Goal: Task Accomplishment & Management: Complete application form

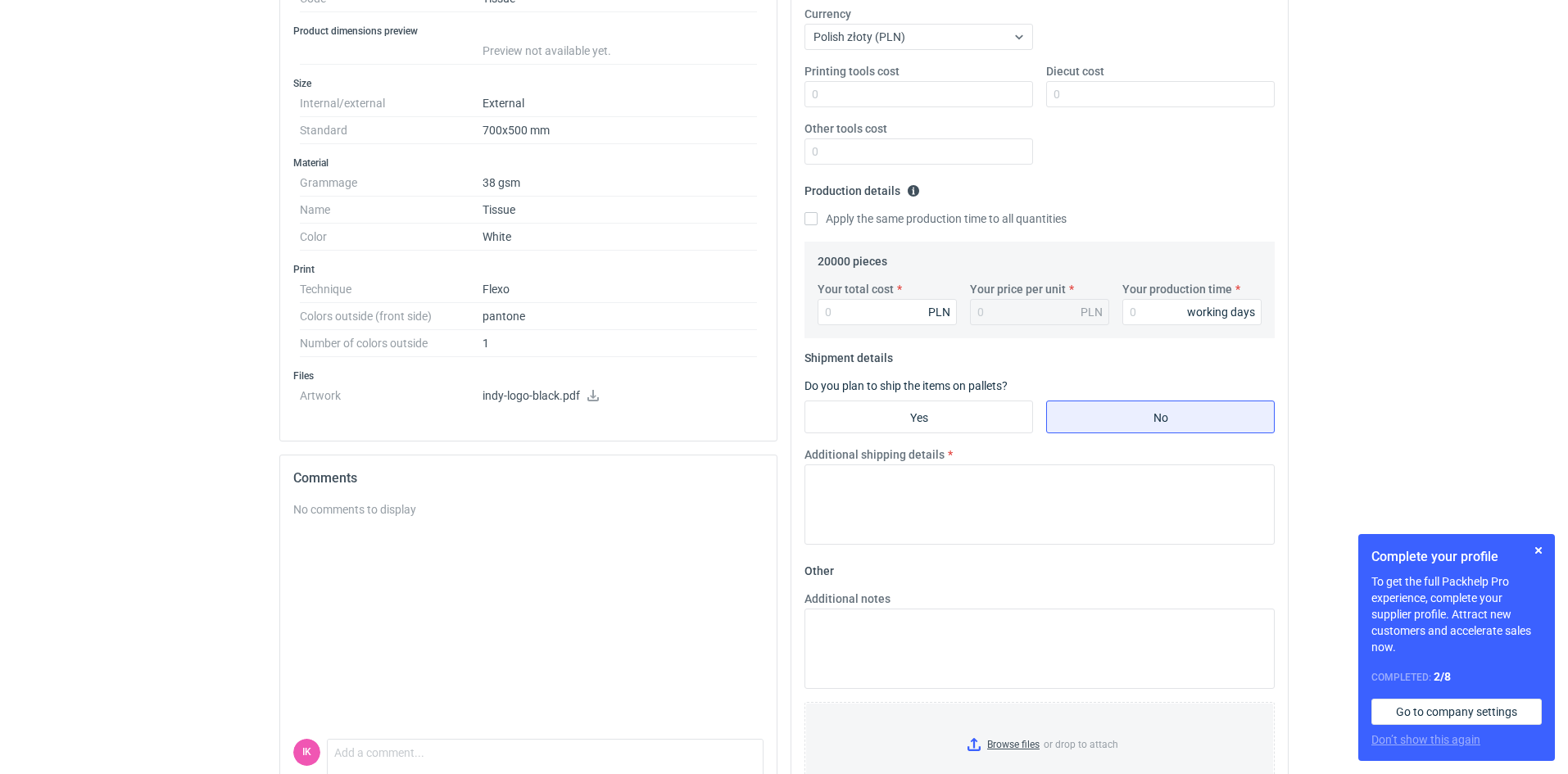
scroll to position [402, 0]
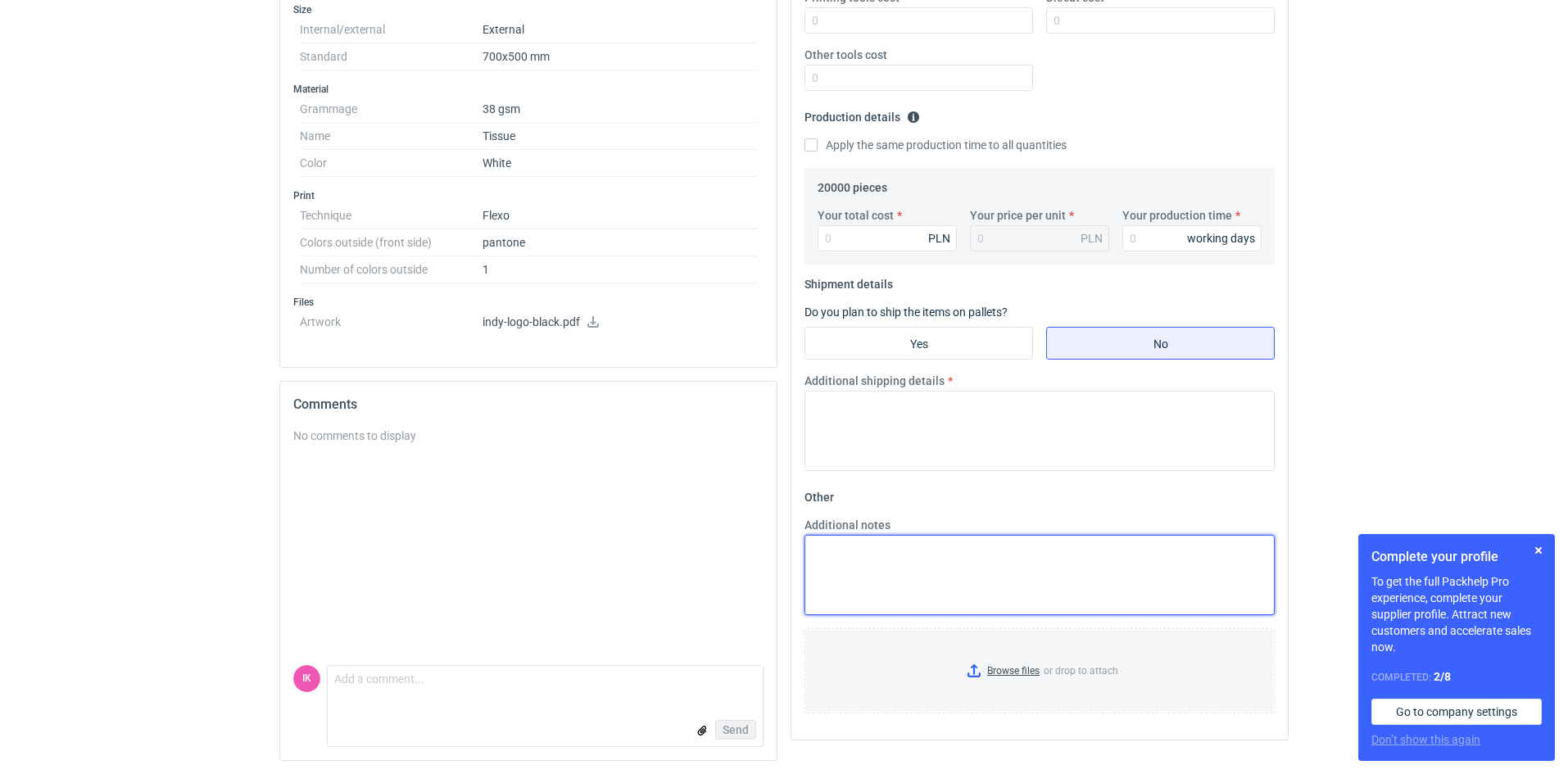
click at [841, 557] on textarea "Additional notes" at bounding box center [1040, 575] width 470 height 80
paste textarea "03888/25"
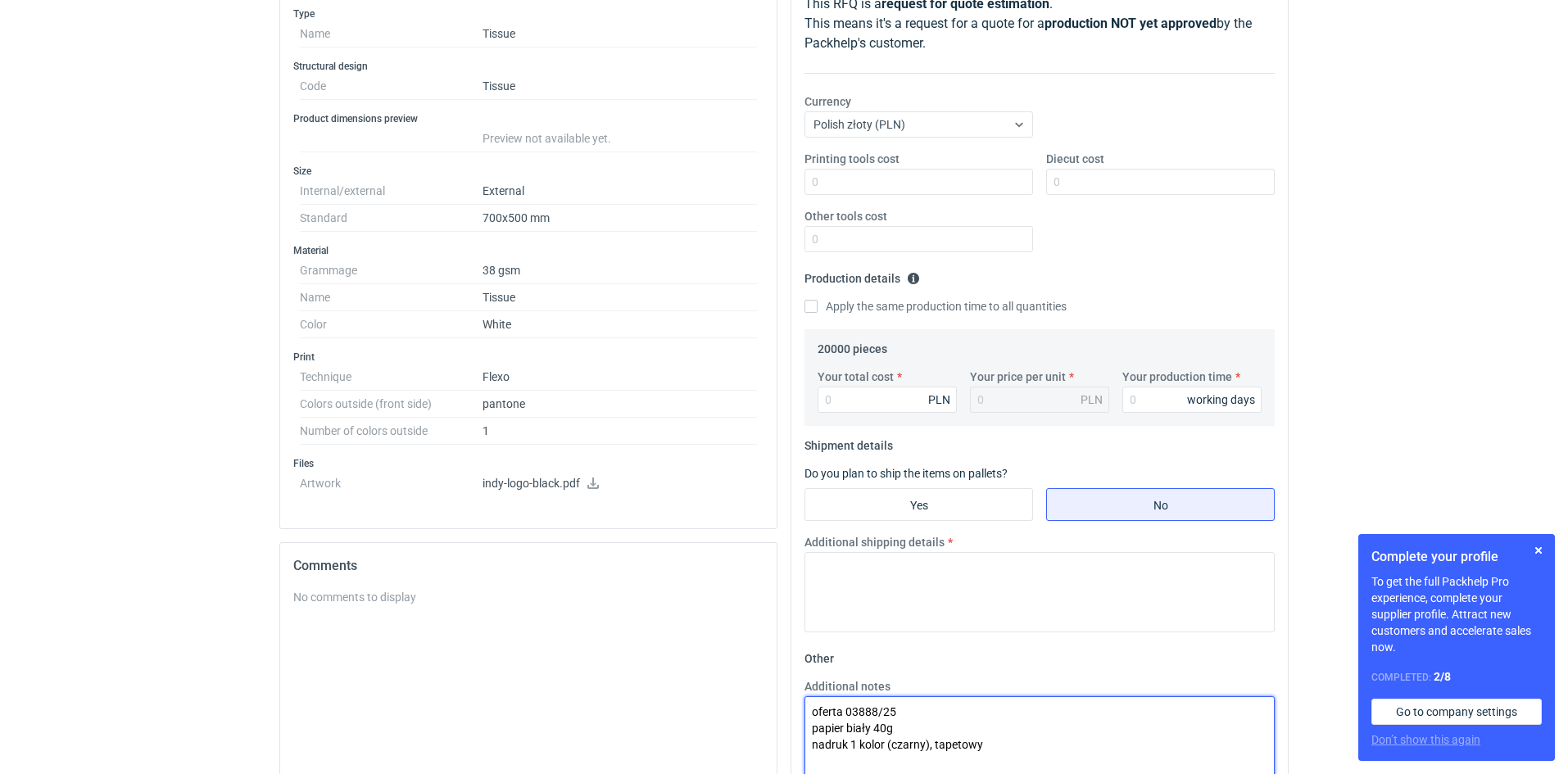
scroll to position [0, 0]
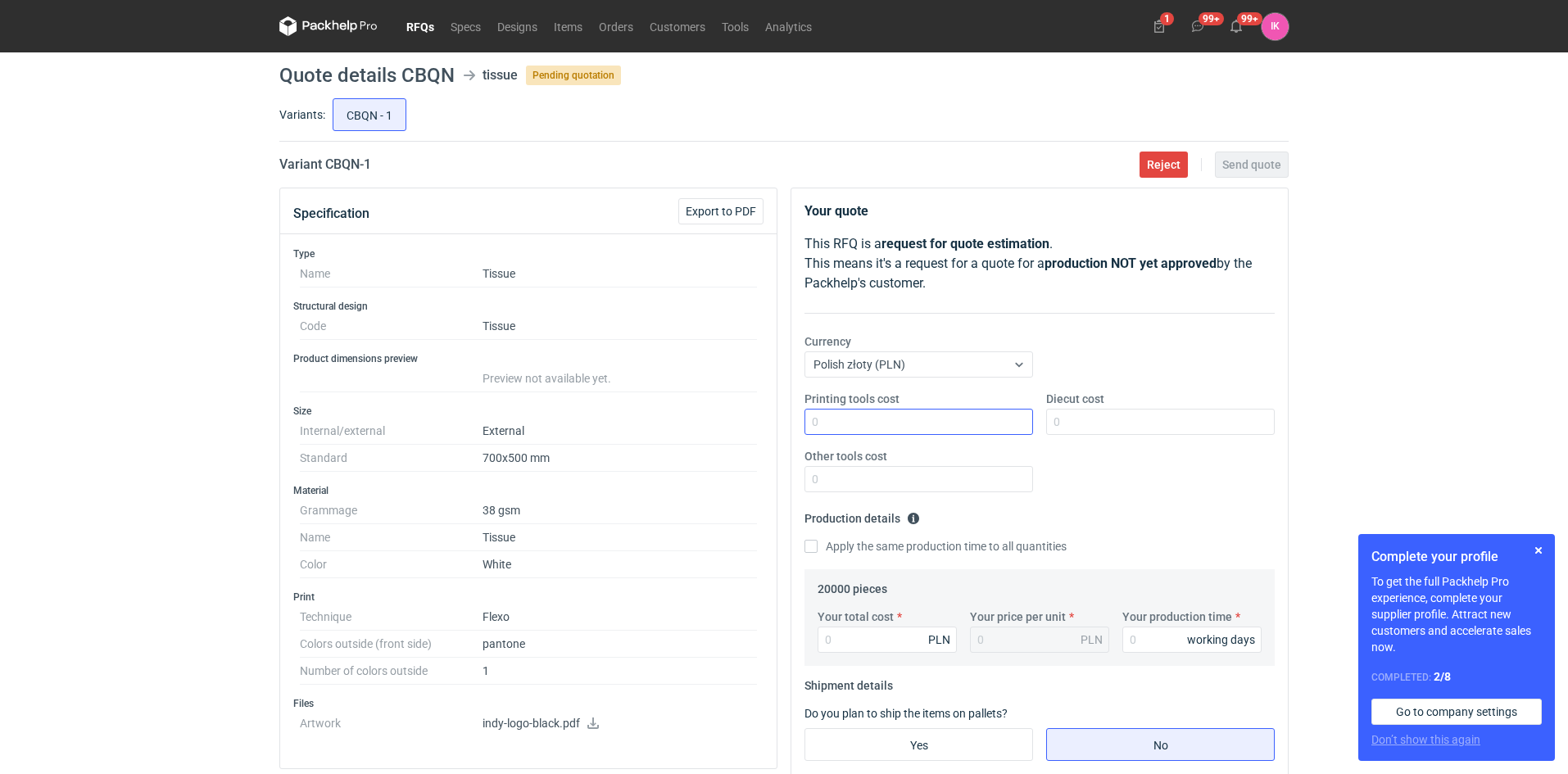
type textarea "oferta 03888/25 papier biały 40g nadruk 1 kolor (czarny), tapetowy"
drag, startPoint x: 861, startPoint y: 423, endPoint x: 868, endPoint y: 427, distance: 8.1
click at [861, 423] on input "Printing tools cost" at bounding box center [919, 422] width 229 height 26
type input "1750"
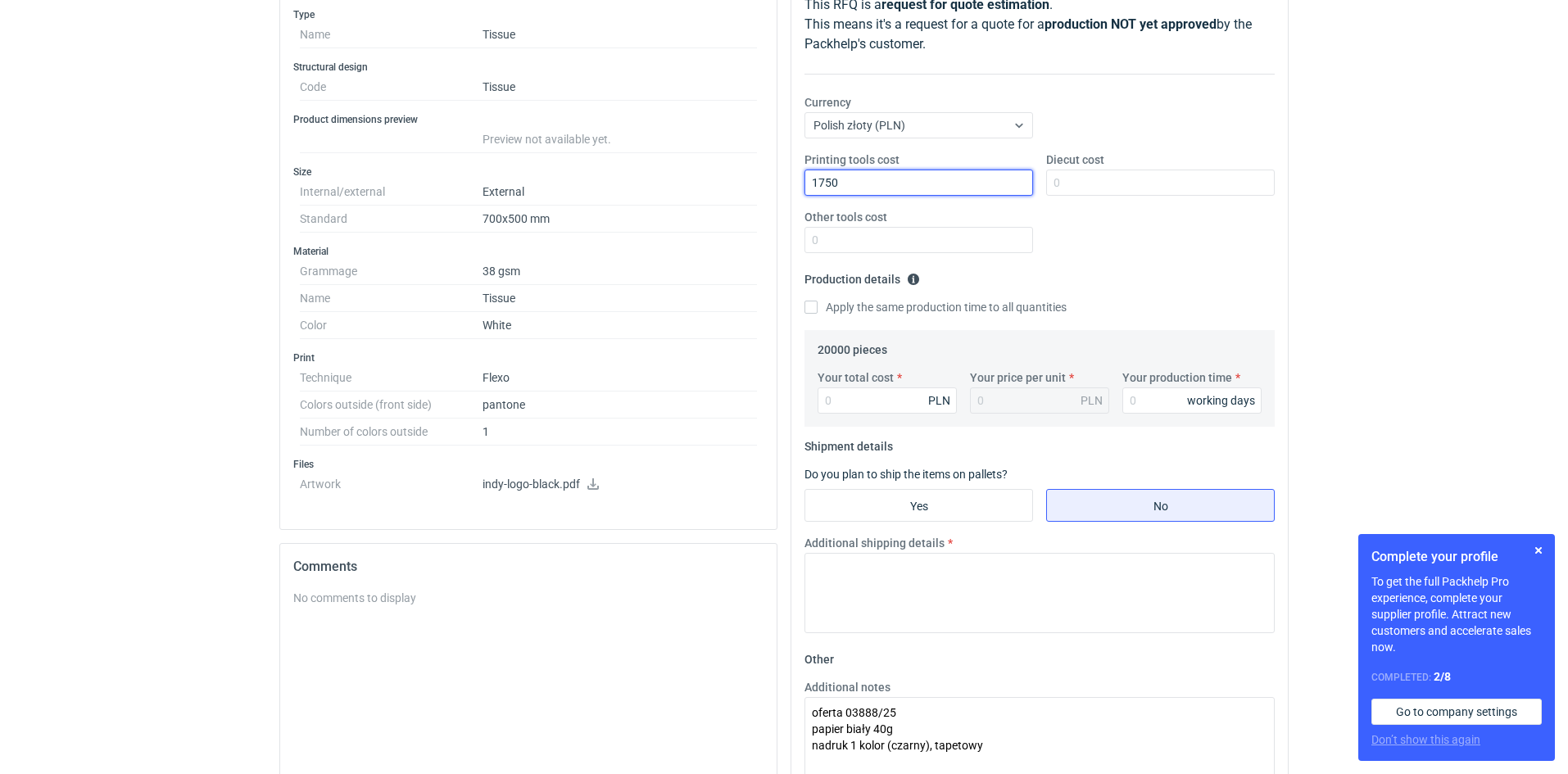
scroll to position [246, 0]
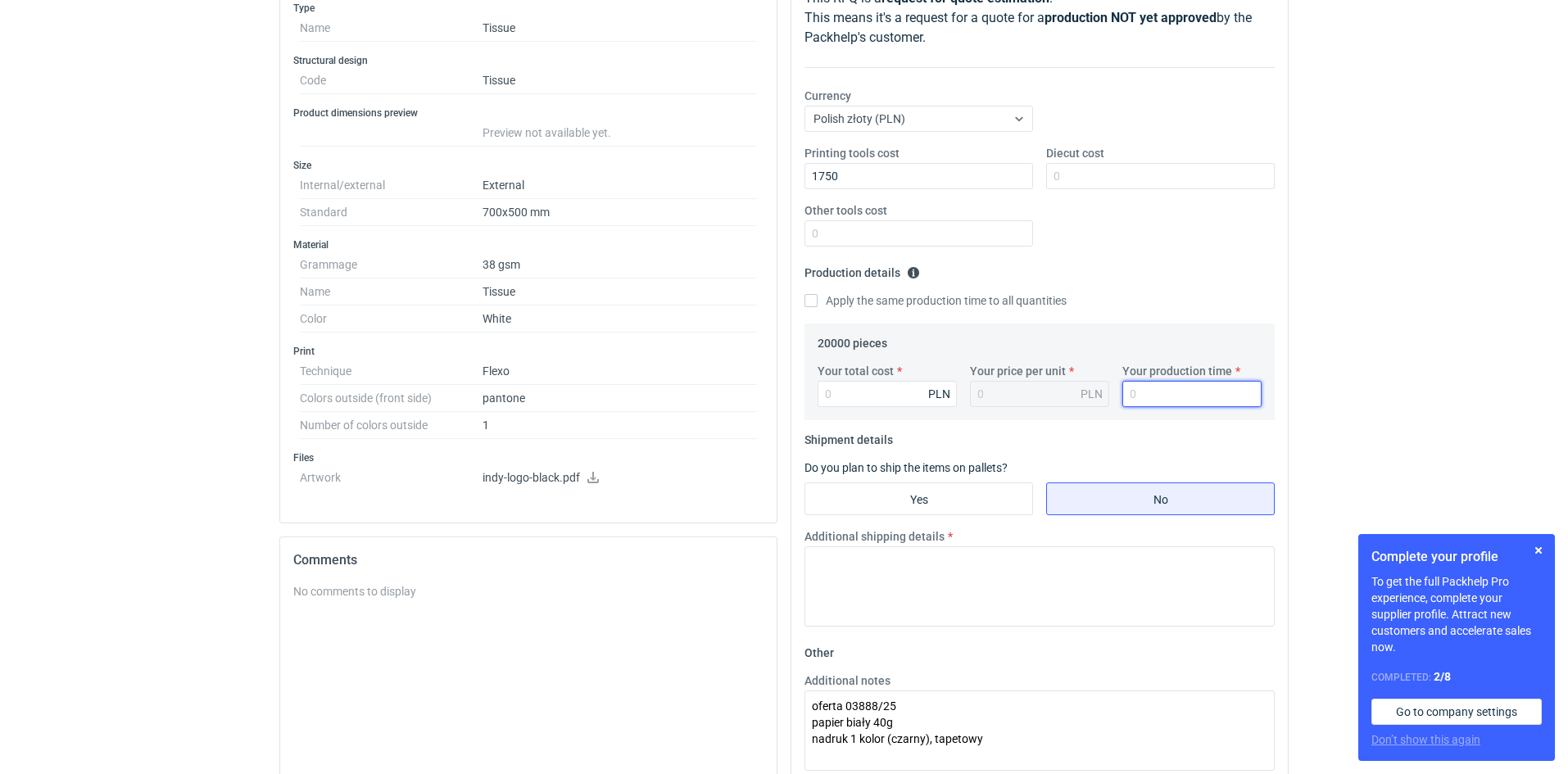
click at [1144, 397] on input "Your production time" at bounding box center [1192, 394] width 140 height 26
type input "30"
click at [845, 393] on input "Your total cost" at bounding box center [887, 394] width 140 height 26
type input "3240"
type input "0.16"
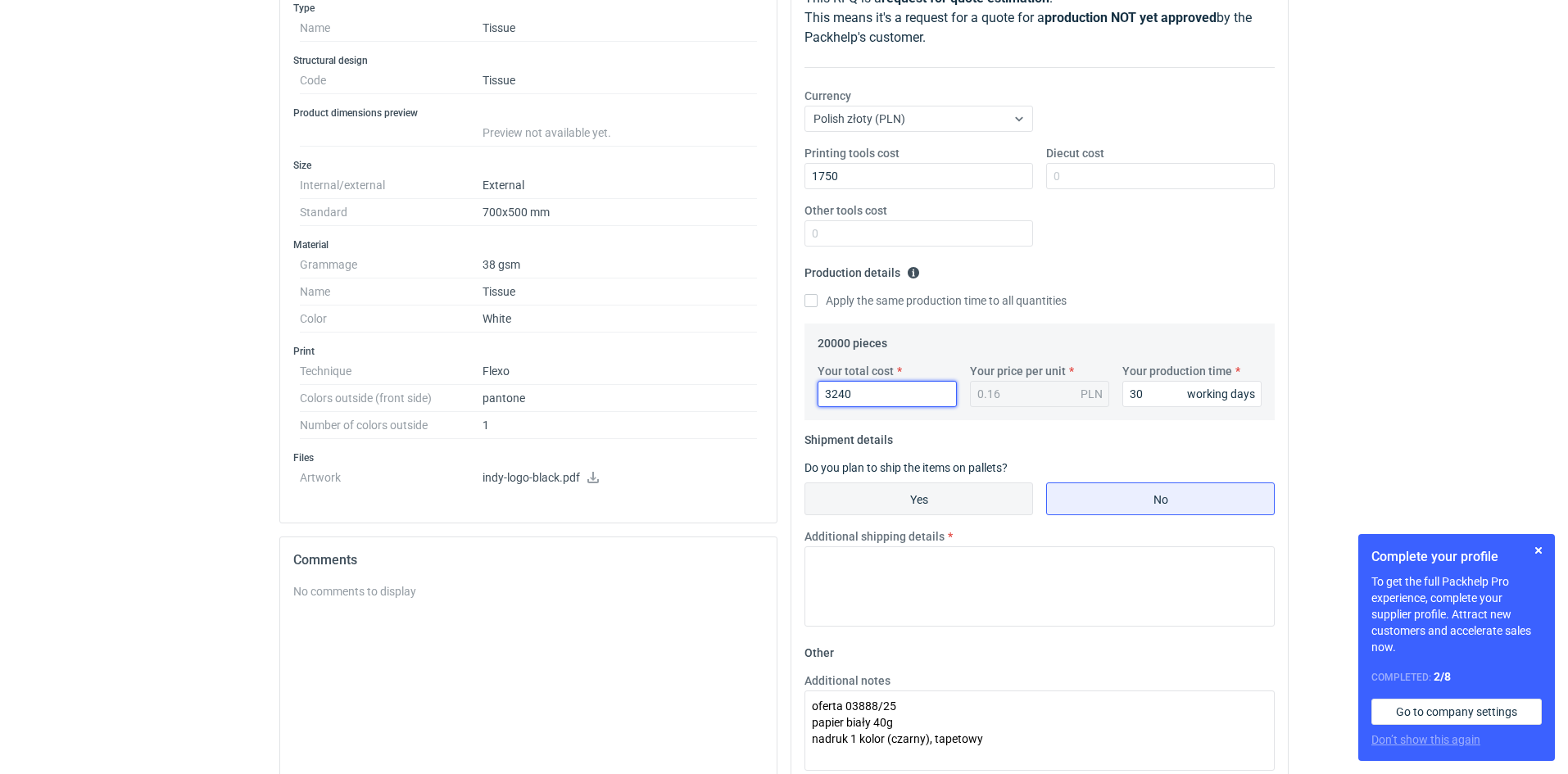
type input "3240"
click at [868, 501] on input "Yes" at bounding box center [919, 498] width 227 height 32
radio input "true"
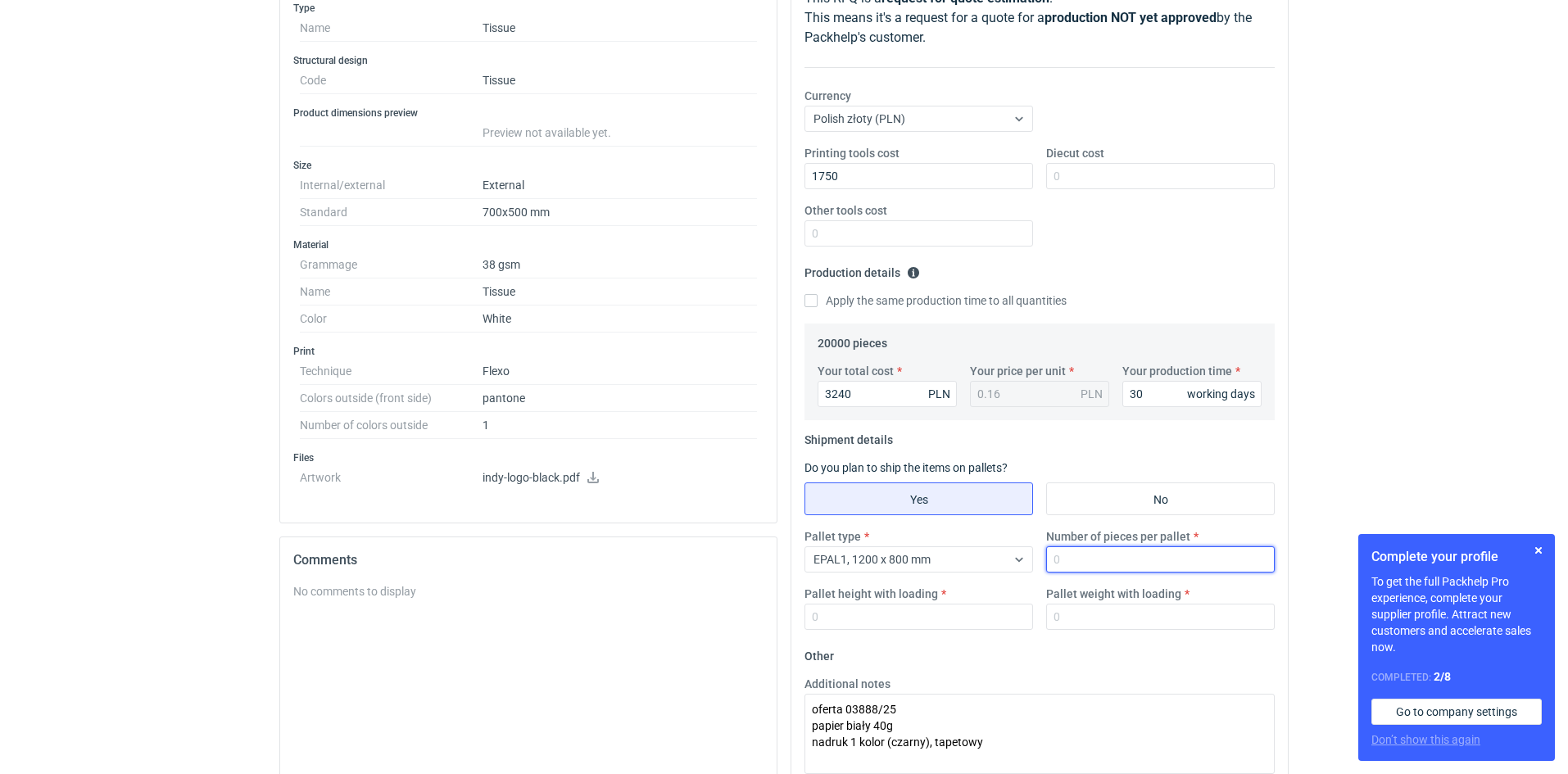
click at [1084, 559] on input "Number of pieces per pallet" at bounding box center [1161, 559] width 229 height 26
type input "20000"
click at [826, 611] on input "Pallet height with loading" at bounding box center [919, 616] width 229 height 26
type input "160"
click at [1094, 621] on input "Pallet weight with loading" at bounding box center [1161, 616] width 229 height 26
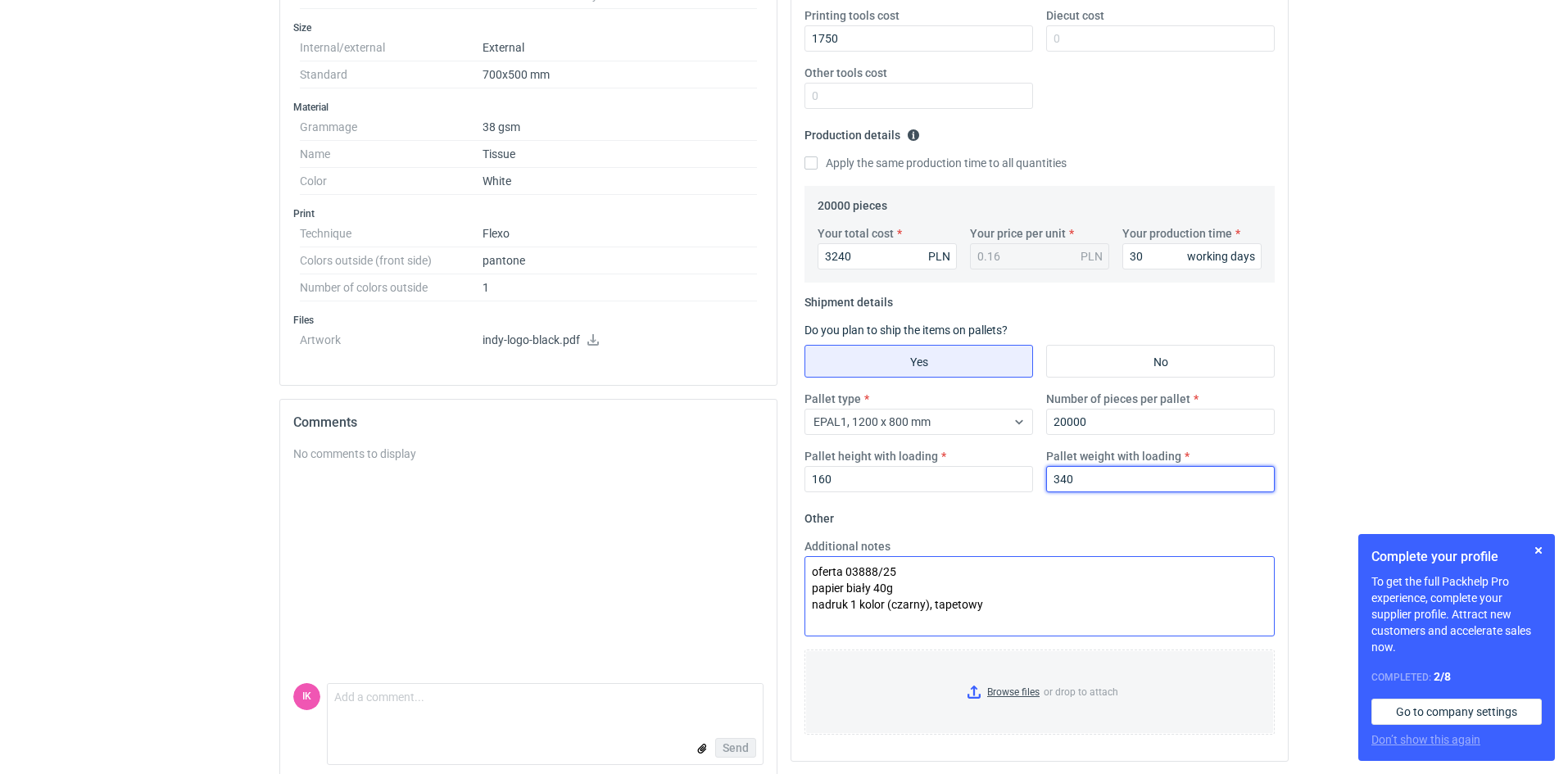
scroll to position [402, 0]
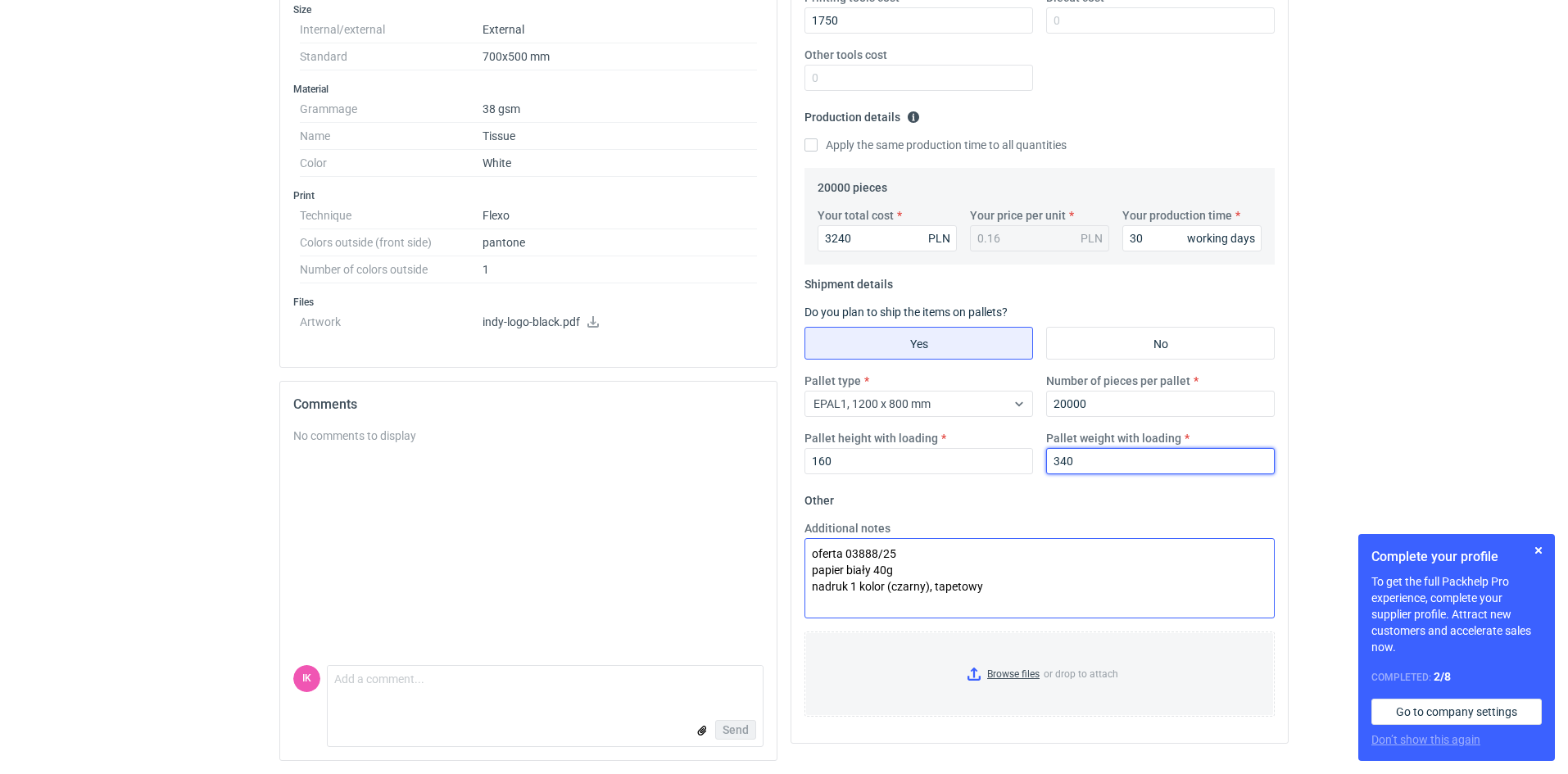
type input "340"
click at [981, 592] on textarea "oferta 03888/25 papier biały 40g nadruk 1 kolor (czarny), tapetowy" at bounding box center [1040, 578] width 470 height 80
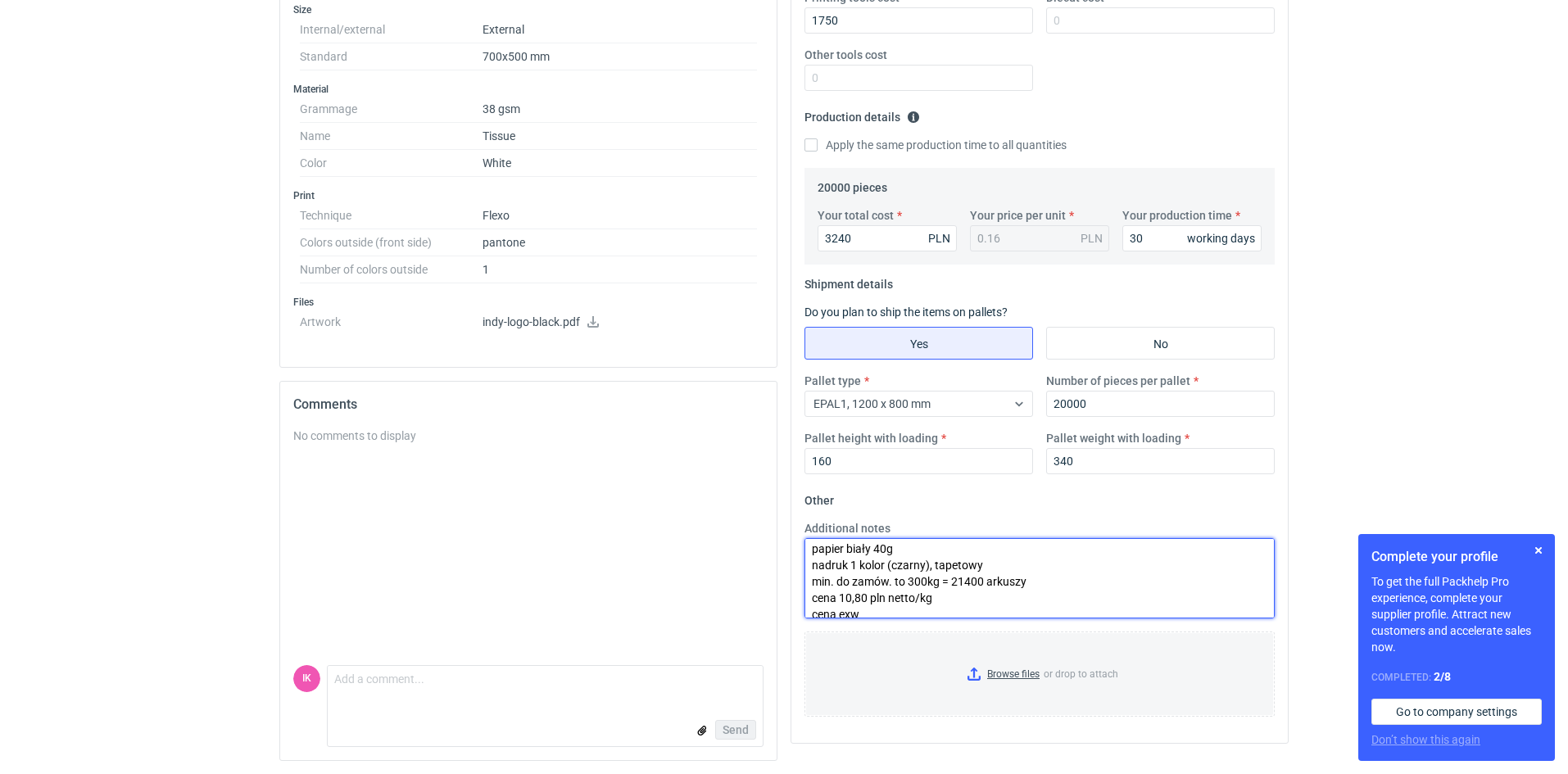
scroll to position [32, 0]
click at [969, 568] on textarea "oferta 03888/25 papier biały 40g nadruk 1 kolor (czarny), tapetowy min. do zamó…" at bounding box center [1040, 578] width 470 height 80
click at [963, 569] on textarea "oferta 03888/25 papier biały 40g nadruk 1 kolor (czarny), tapetowy min. do zamó…" at bounding box center [1040, 578] width 470 height 80
type textarea "oferta 03888/25 papier biały 40g nadruk 1 kolor (czarny), tapetowy min. do zamó…"
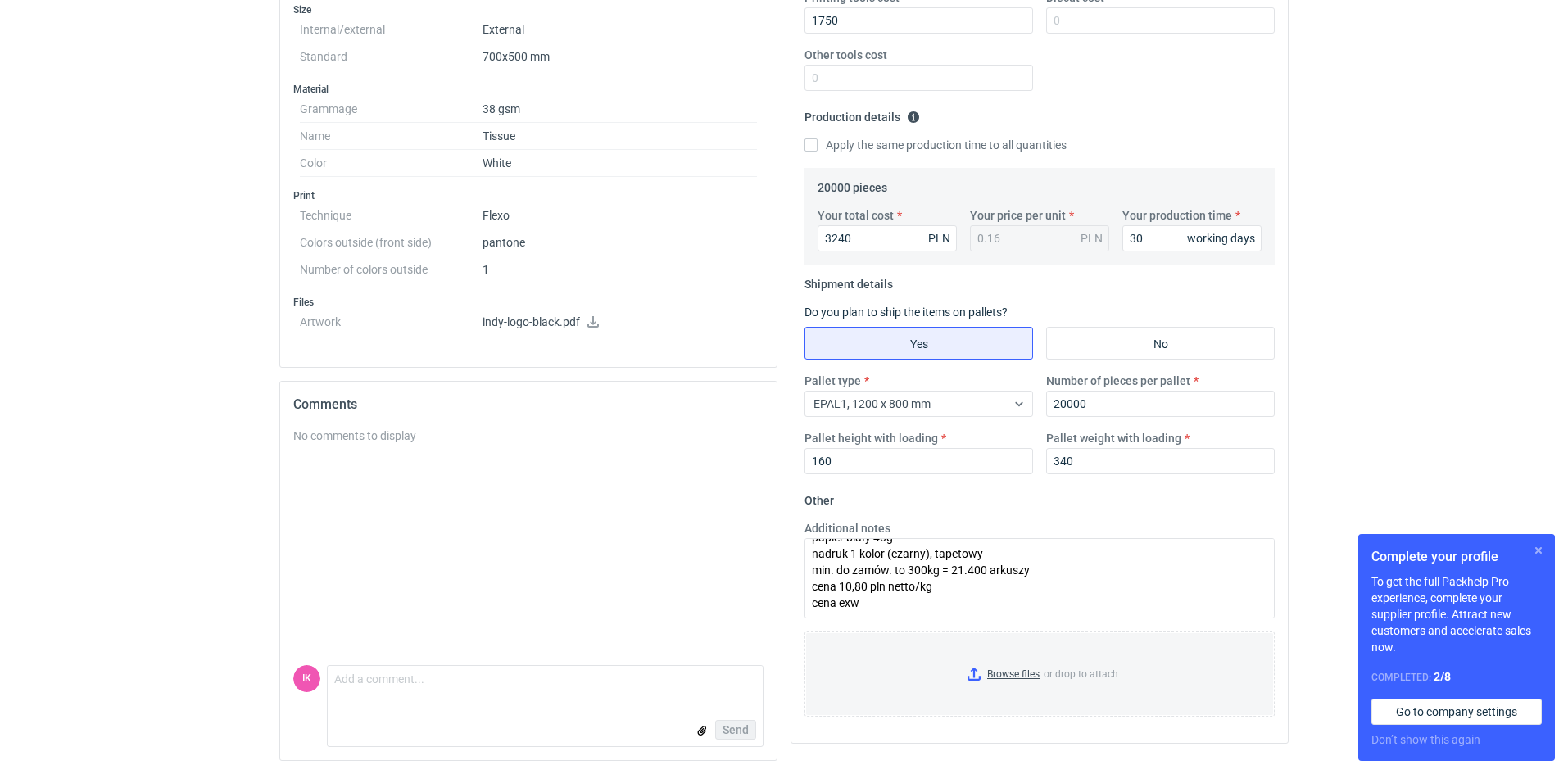
click at [1538, 547] on button "button" at bounding box center [1539, 551] width 20 height 20
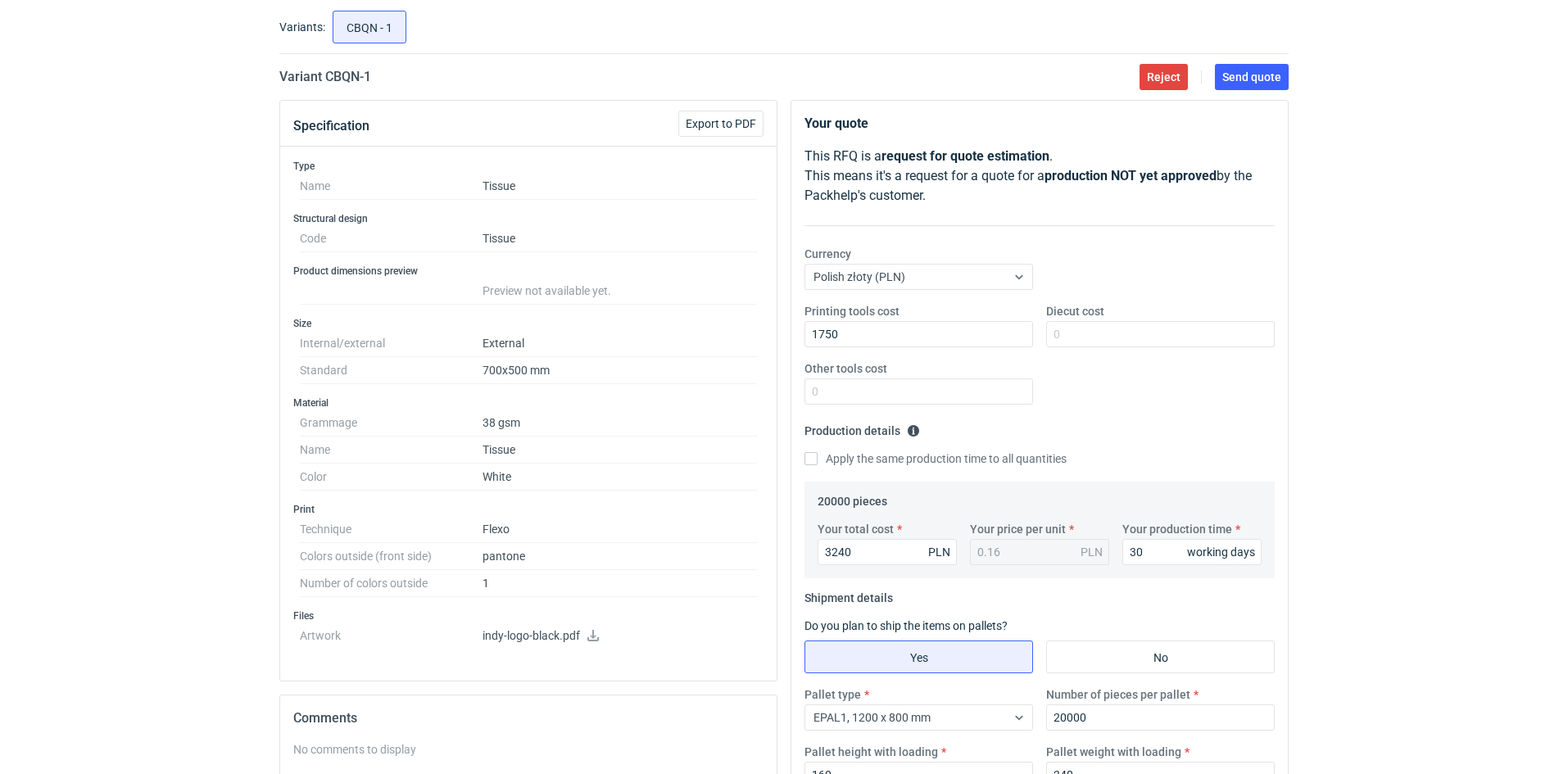
scroll to position [0, 0]
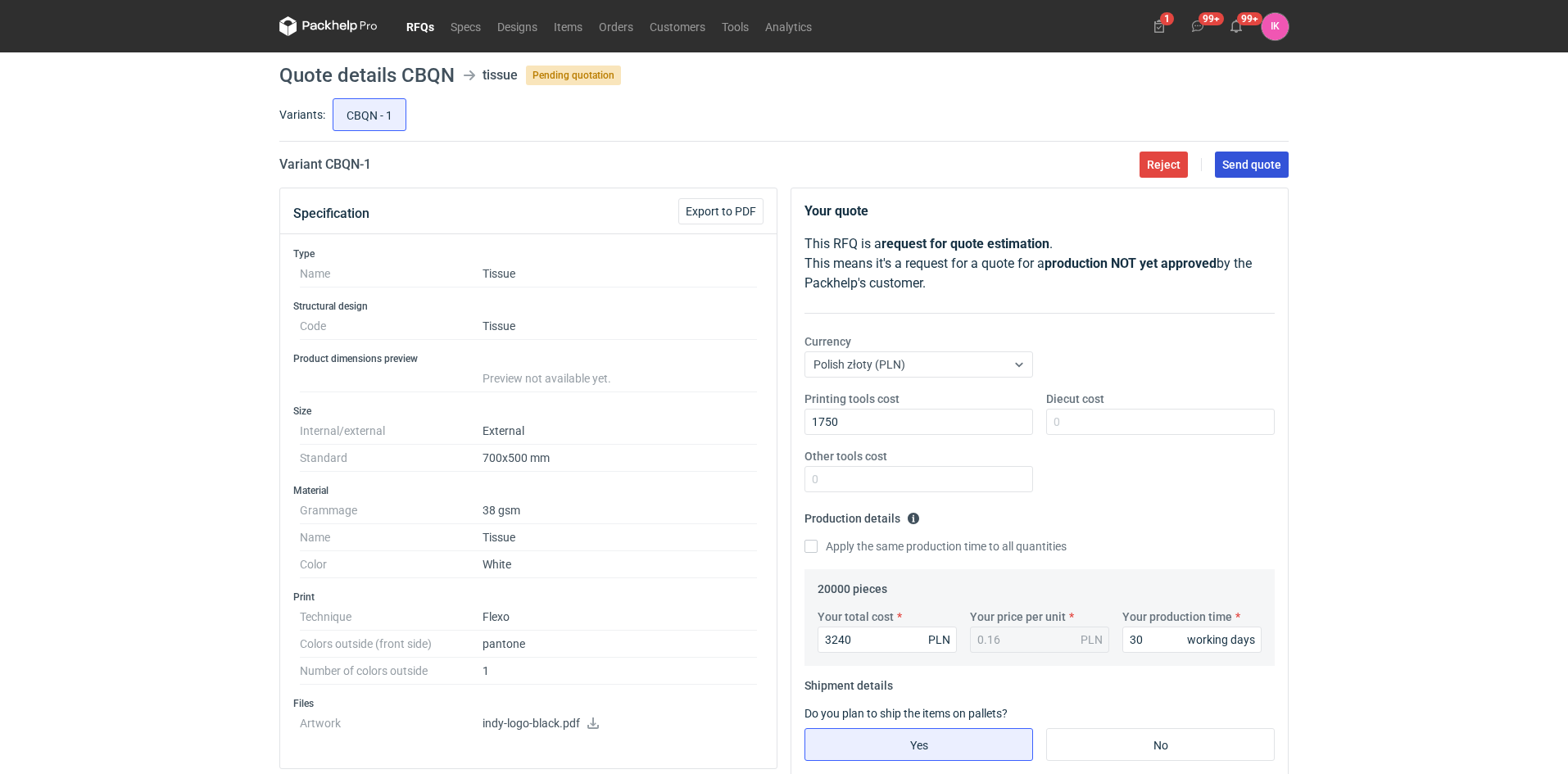
click at [1247, 164] on span "Send quote" at bounding box center [1252, 164] width 59 height 12
